Goal: Task Accomplishment & Management: Use online tool/utility

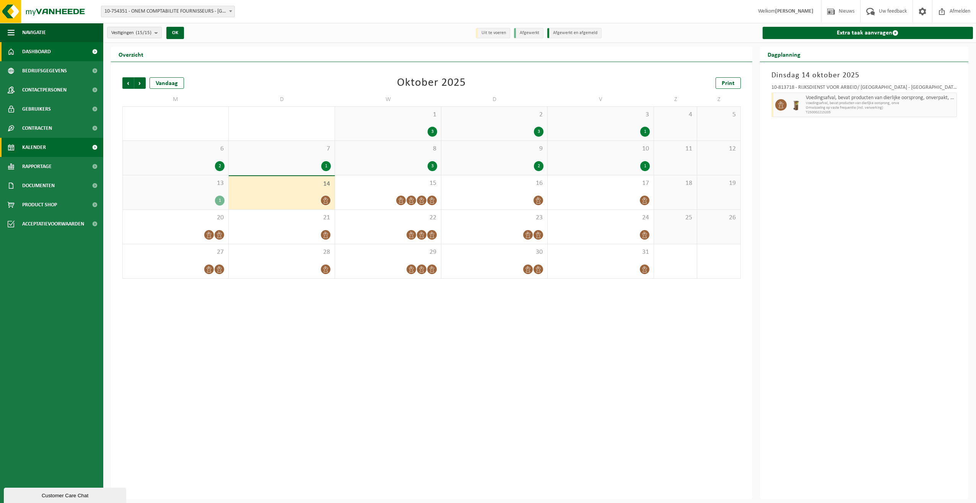
click at [51, 51] on span "Dashboard" at bounding box center [36, 51] width 29 height 19
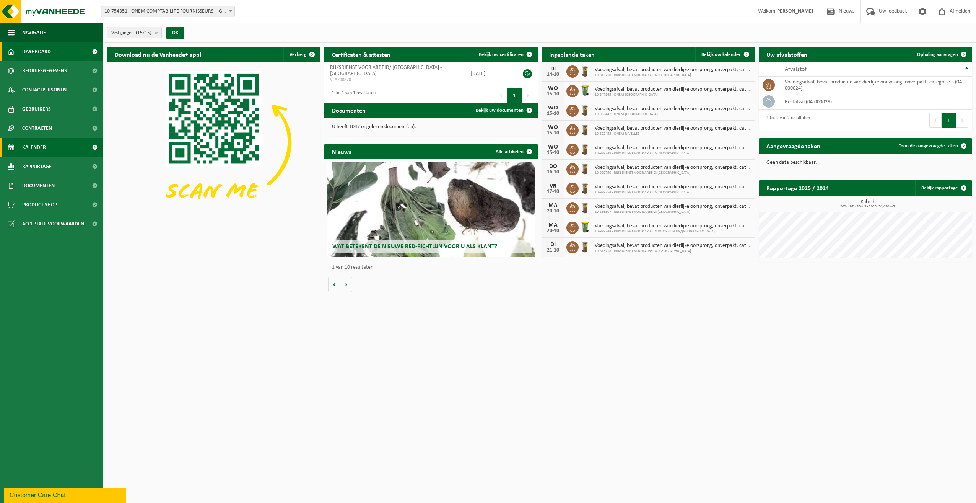
click at [49, 147] on link "Kalender" at bounding box center [51, 147] width 103 height 19
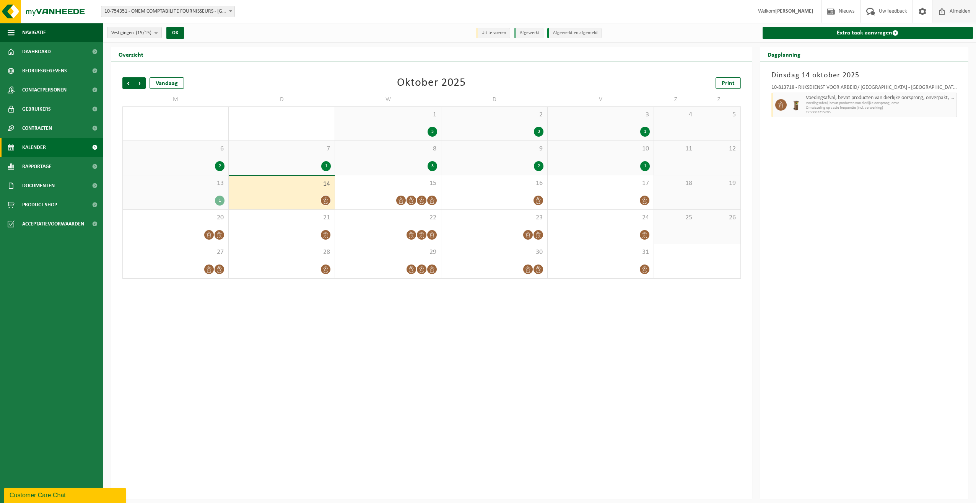
click at [964, 7] on span "Afmelden" at bounding box center [960, 11] width 24 height 23
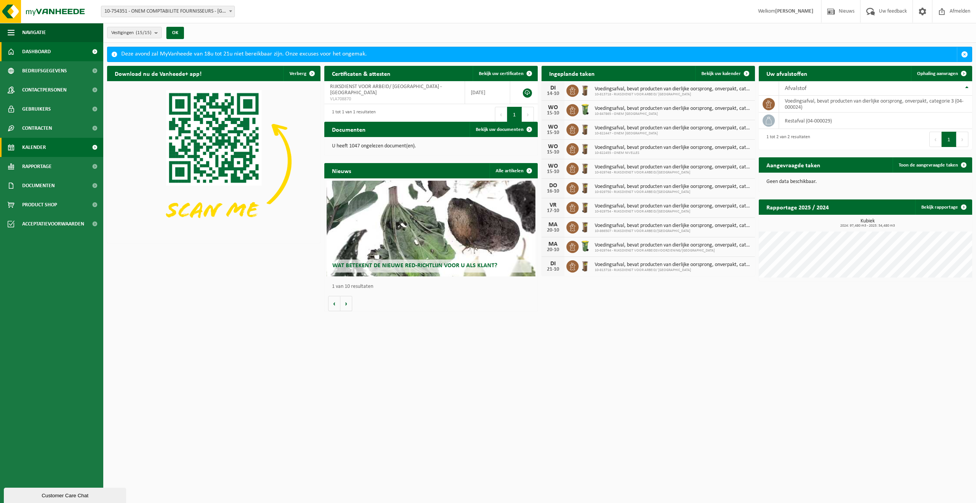
click at [57, 148] on link "Kalender" at bounding box center [51, 147] width 103 height 19
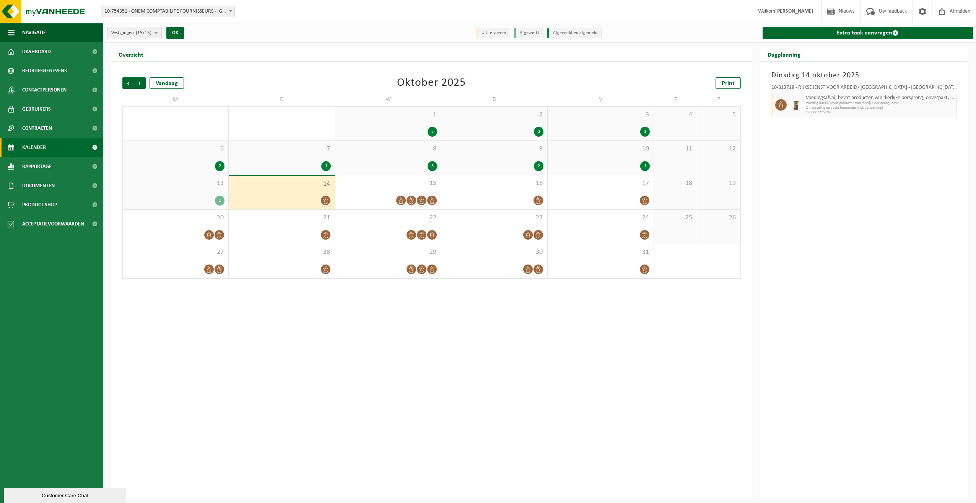
click at [149, 31] on count "(15/15)" at bounding box center [144, 32] width 16 height 5
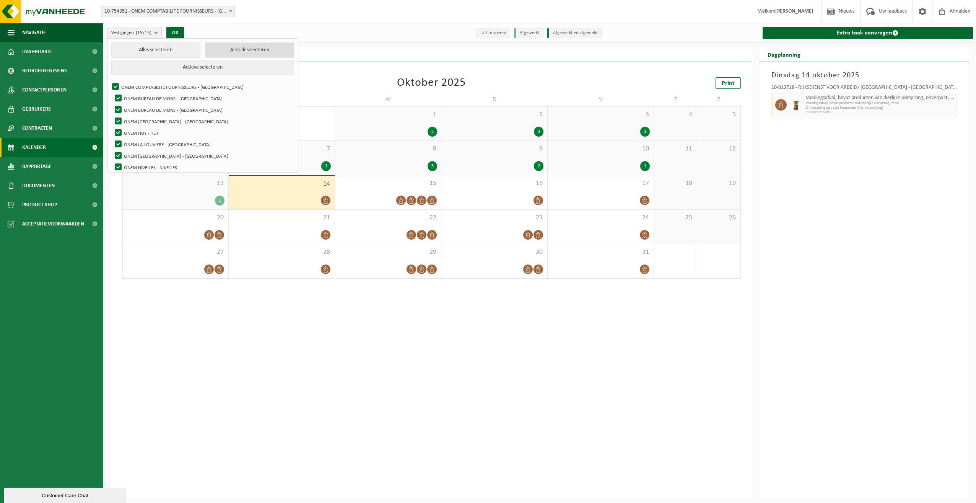
click at [217, 52] on button "Alles deselecteren" at bounding box center [249, 49] width 89 height 15
checkbox input "false"
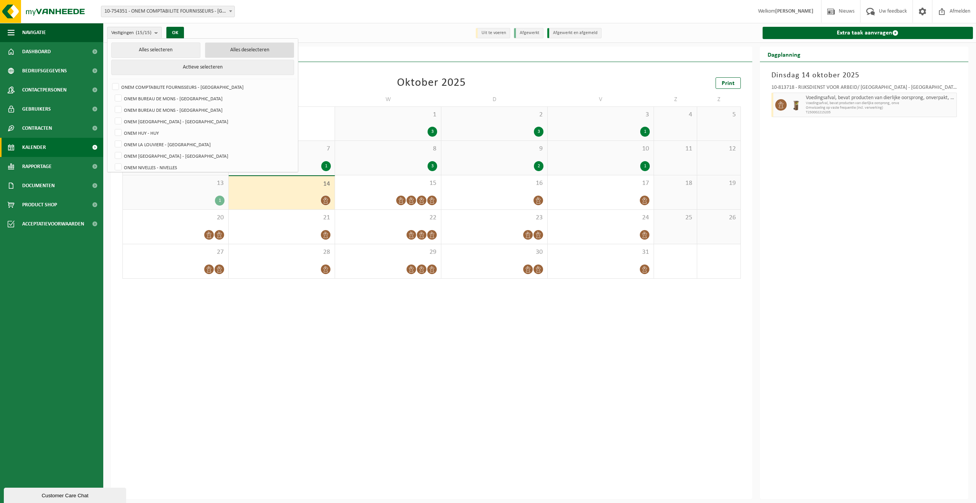
checkbox input "false"
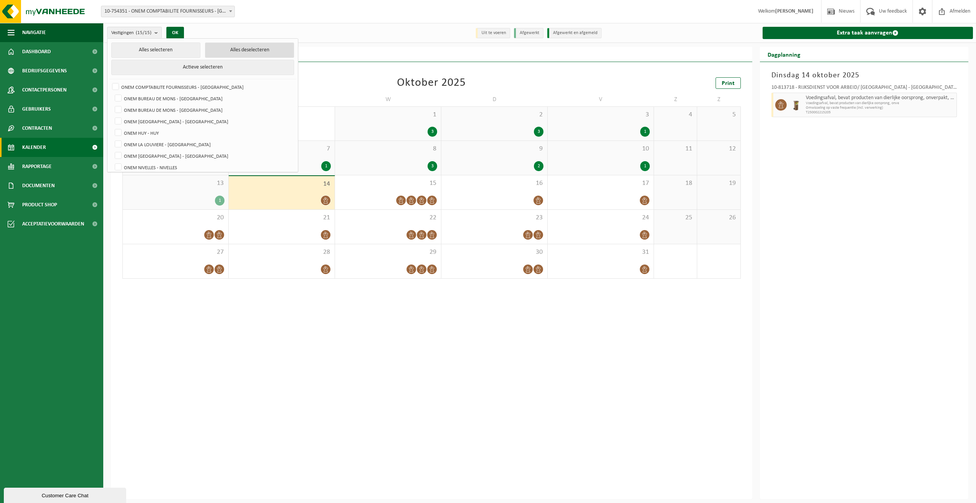
checkbox input "false"
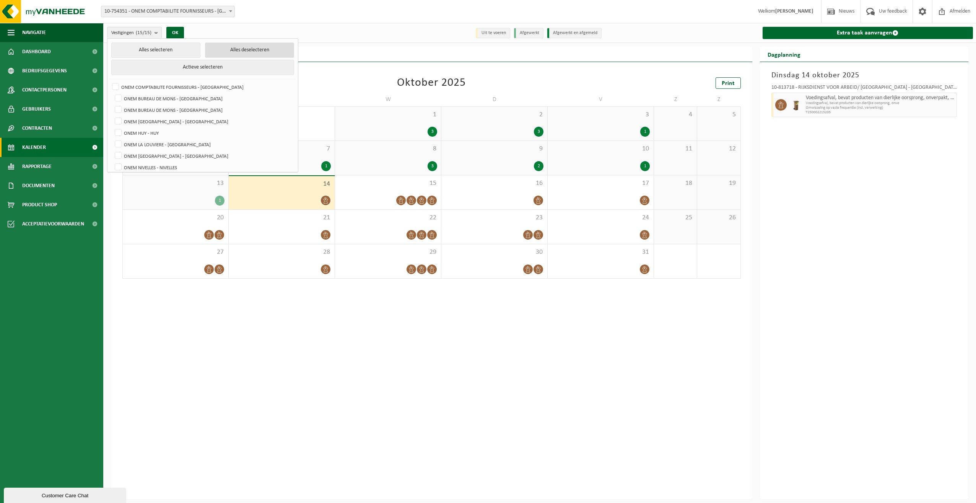
checkbox input "false"
click at [195, 101] on label "ONEM BUREAU DE MONS - [GEOGRAPHIC_DATA]" at bounding box center [203, 98] width 180 height 11
click at [112, 93] on input "ONEM BUREAU DE MONS - [GEOGRAPHIC_DATA]" at bounding box center [112, 92] width 0 height 0
checkbox input "true"
click at [193, 106] on label "ONEM BUREAU DE MONS - [GEOGRAPHIC_DATA]" at bounding box center [203, 109] width 180 height 11
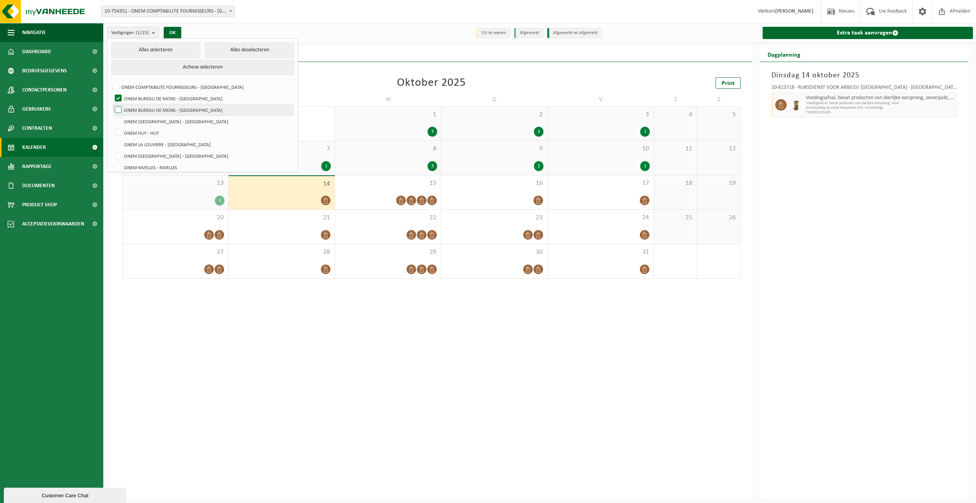
click at [112, 104] on input "ONEM BUREAU DE MONS - [GEOGRAPHIC_DATA]" at bounding box center [112, 104] width 0 height 0
checkbox input "true"
click at [177, 30] on button "OK" at bounding box center [173, 33] width 18 height 12
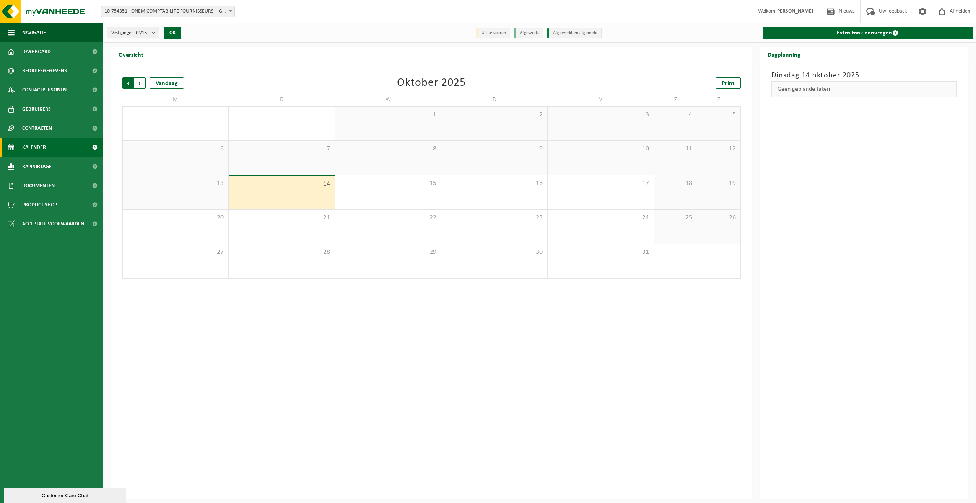
click at [142, 81] on span "Volgende" at bounding box center [139, 82] width 11 height 11
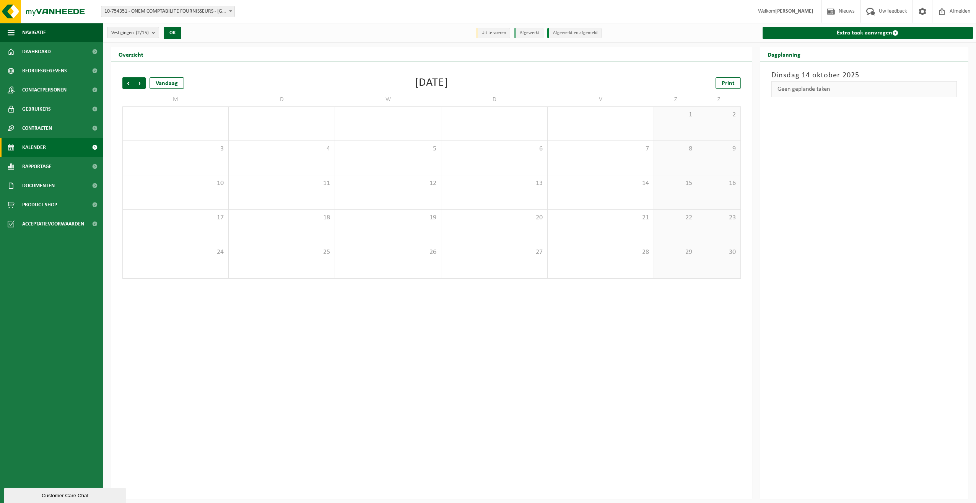
click at [142, 81] on span "Volgende" at bounding box center [139, 82] width 11 height 11
